Goal: Find specific page/section: Find specific page/section

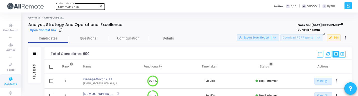
click at [82, 7] on div "AllRemote (793)" at bounding box center [78, 7] width 41 height 3
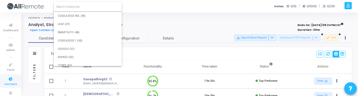
click at [81, 7] on input at bounding box center [87, 7] width 63 height 5
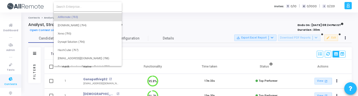
click at [145, 14] on div at bounding box center [179, 48] width 358 height 96
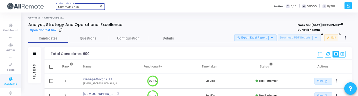
scroll to position [5947, 0]
click at [12, 61] on link "Tests" at bounding box center [10, 67] width 21 height 14
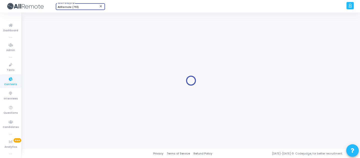
click at [78, 6] on div "AllRemote (793)" at bounding box center [78, 7] width 41 height 3
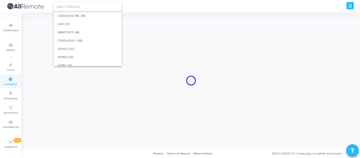
scroll to position [5957, 0]
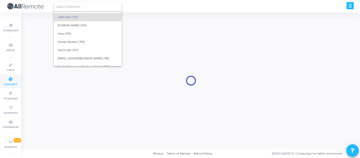
click at [83, 7] on input at bounding box center [87, 7] width 63 height 5
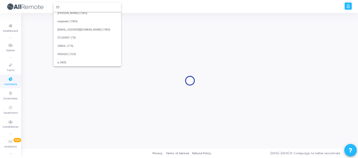
scroll to position [0, 0]
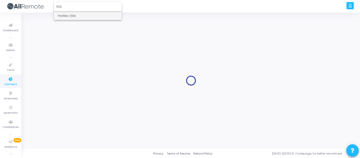
type input "556"
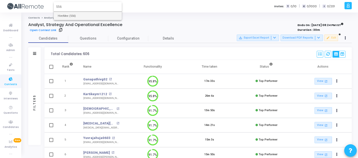
click at [11, 69] on div at bounding box center [179, 79] width 358 height 158
click at [11, 68] on span "Tests" at bounding box center [11, 70] width 8 height 4
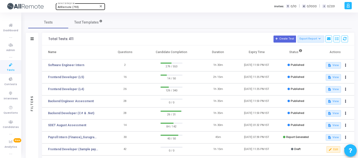
click at [86, 10] on div "AllRemote (793) Select Enterprise" at bounding box center [80, 7] width 45 height 8
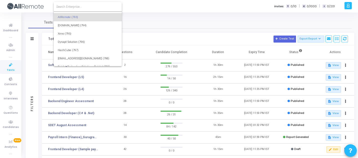
click at [91, 5] on input at bounding box center [87, 7] width 63 height 5
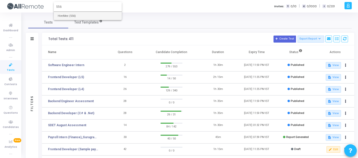
type input "556"
